Goal: Check status: Check status

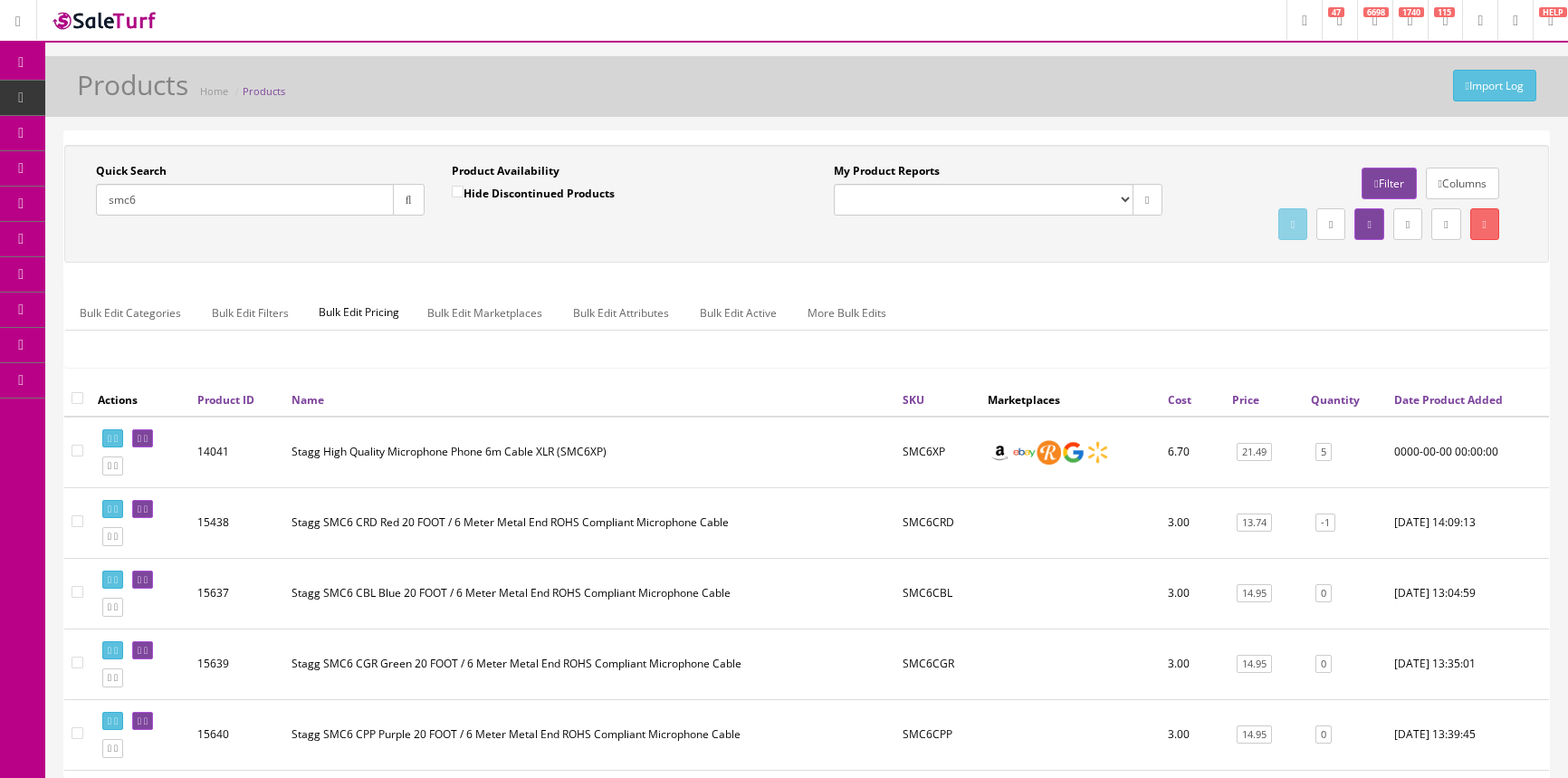
scroll to position [292, 0]
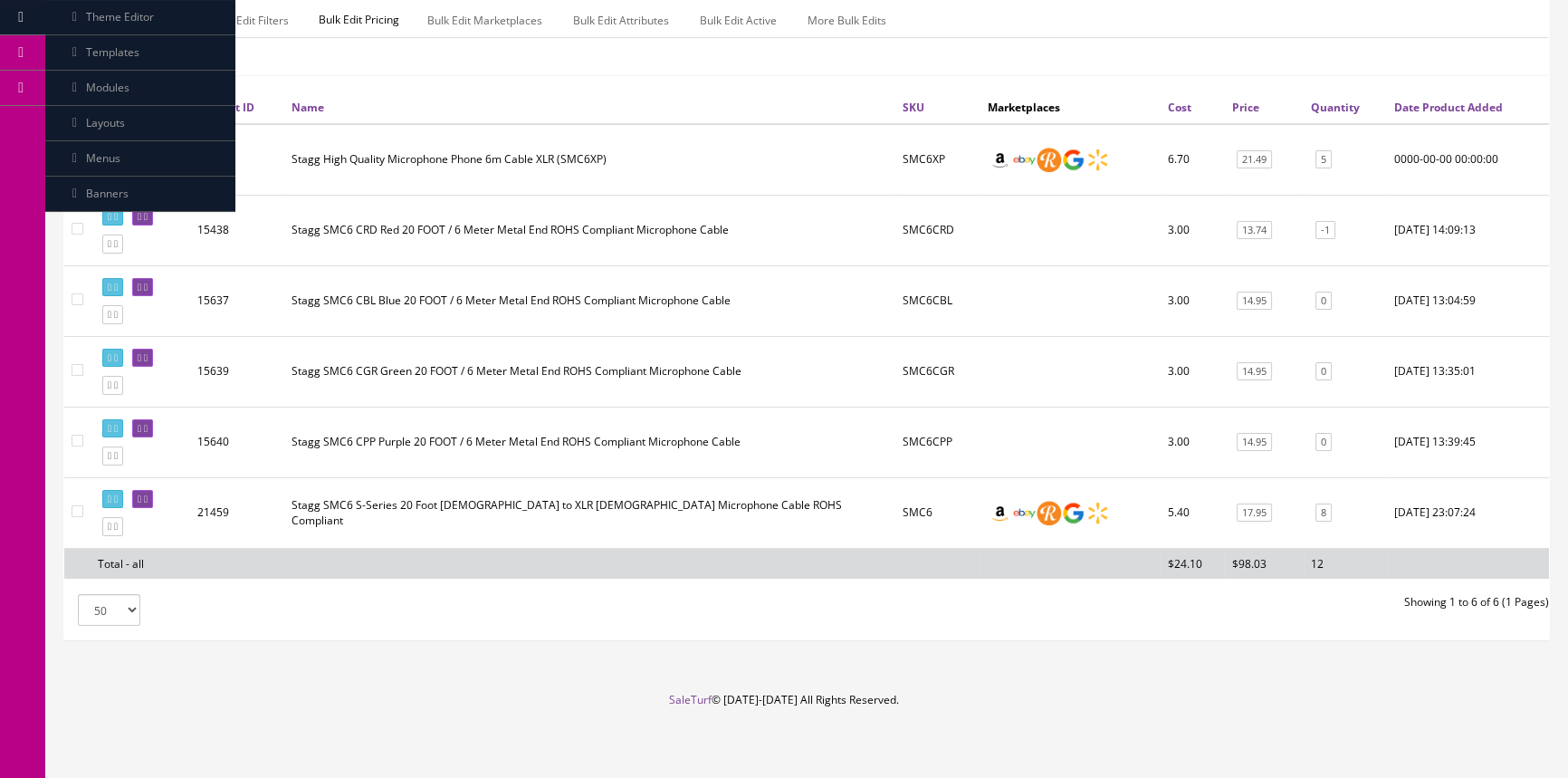
type input "smc6"
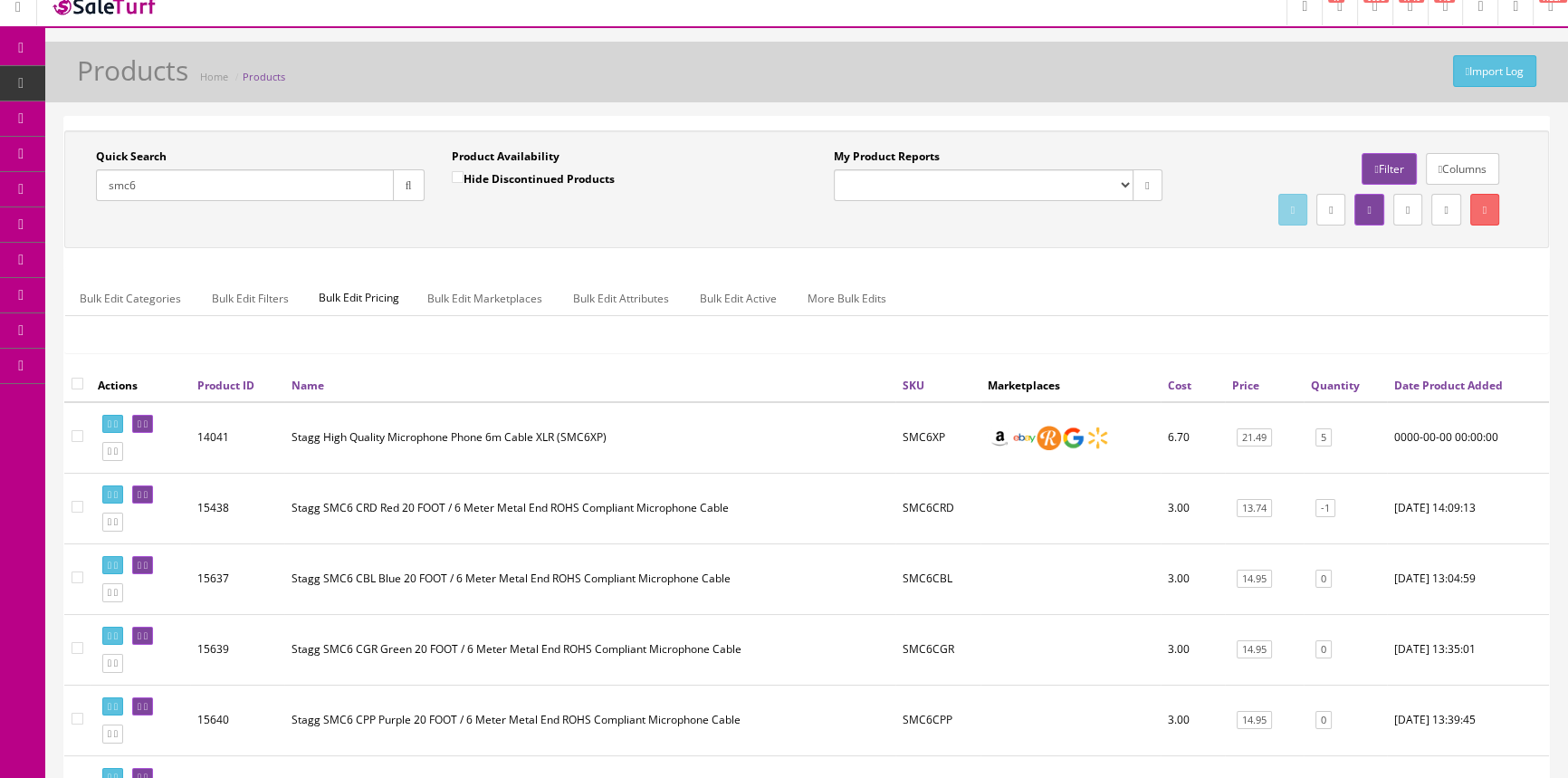
scroll to position [0, 0]
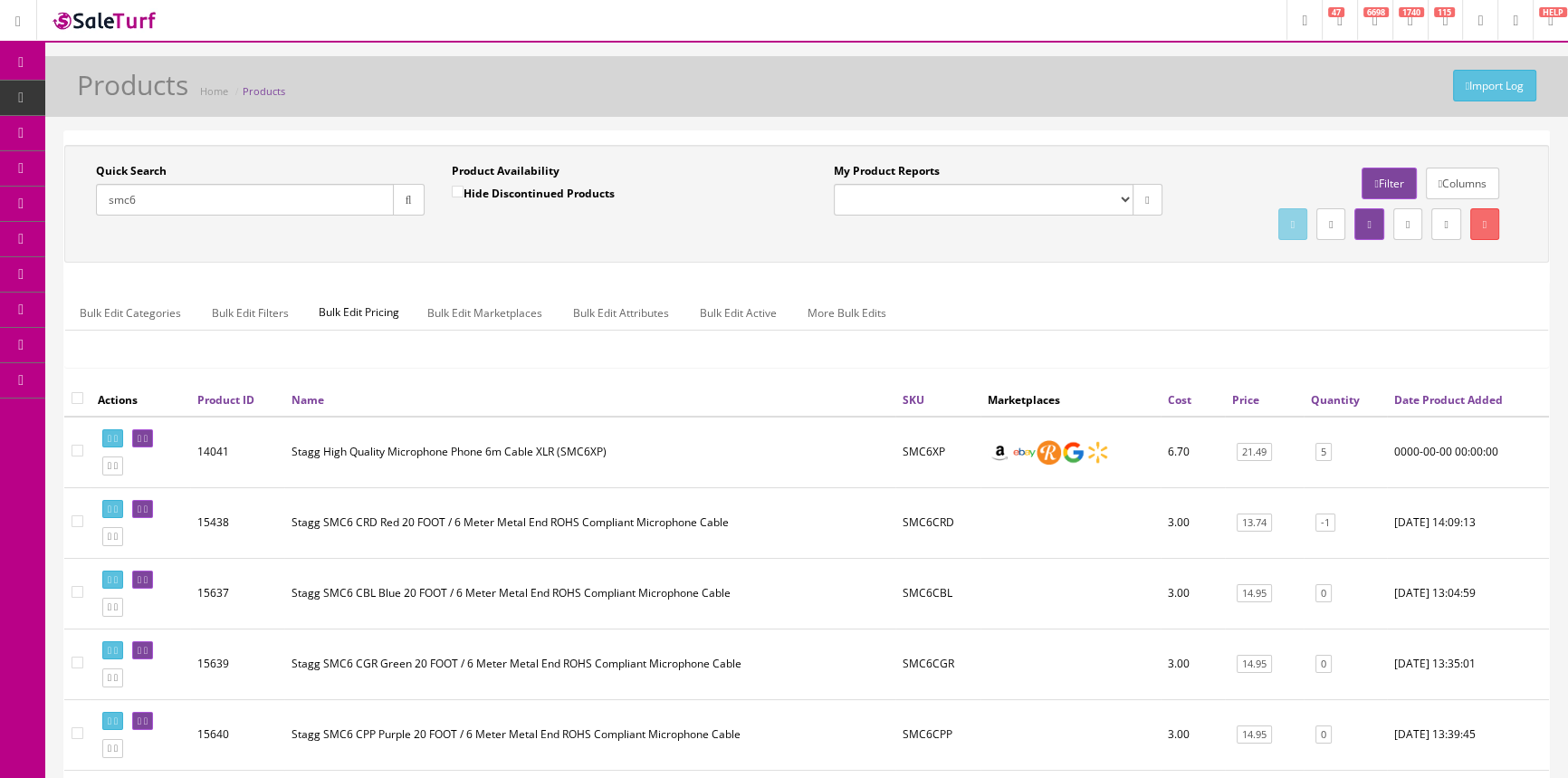
click at [140, 201] on span "Order List" at bounding box center [132, 203] width 50 height 16
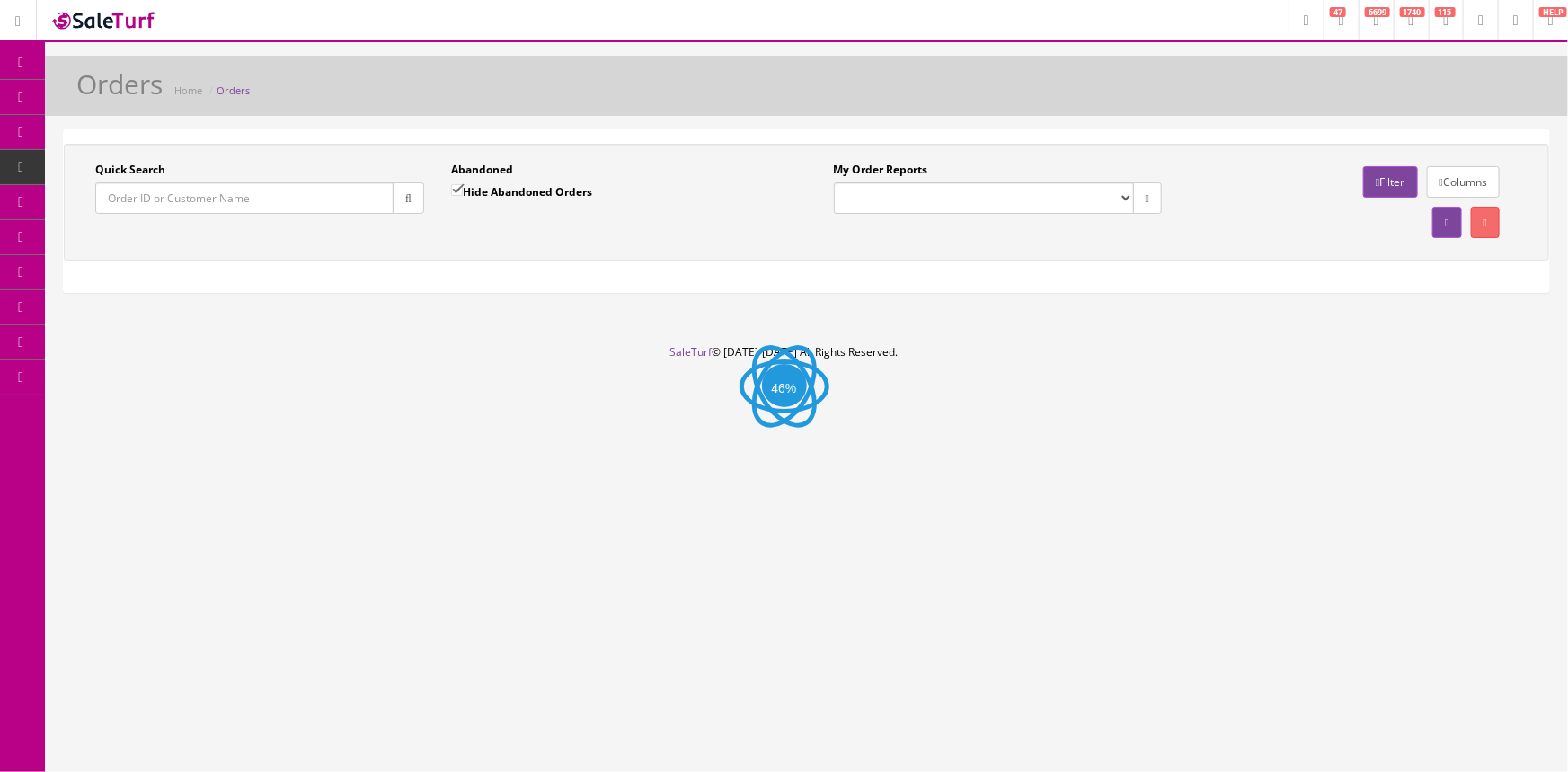
click at [142, 204] on input "Quick Search" at bounding box center [244, 198] width 298 height 32
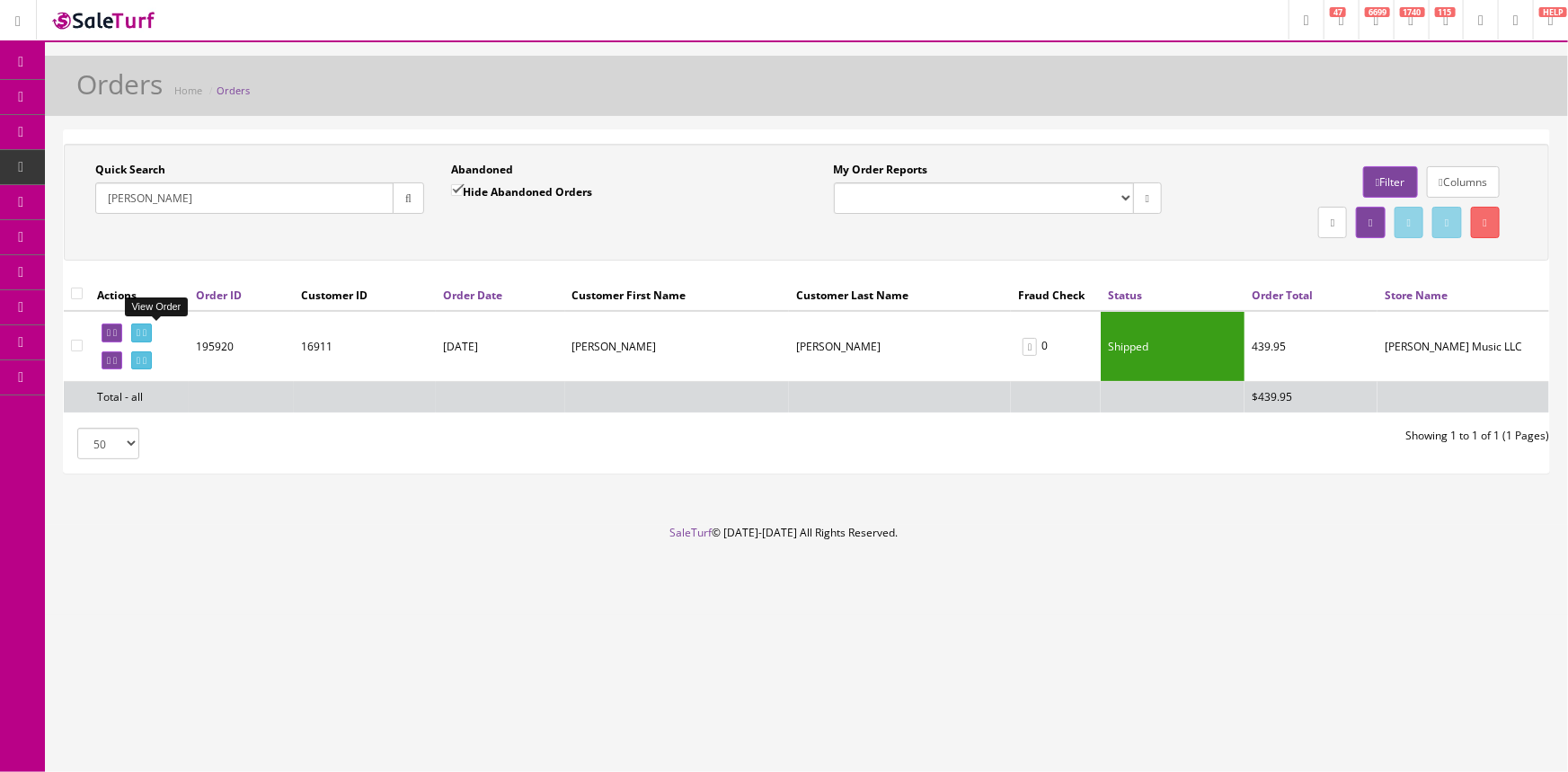
type input "[PERSON_NAME]"
click at [140, 334] on icon at bounding box center [139, 333] width 4 height 10
